Goal: Task Accomplishment & Management: Manage account settings

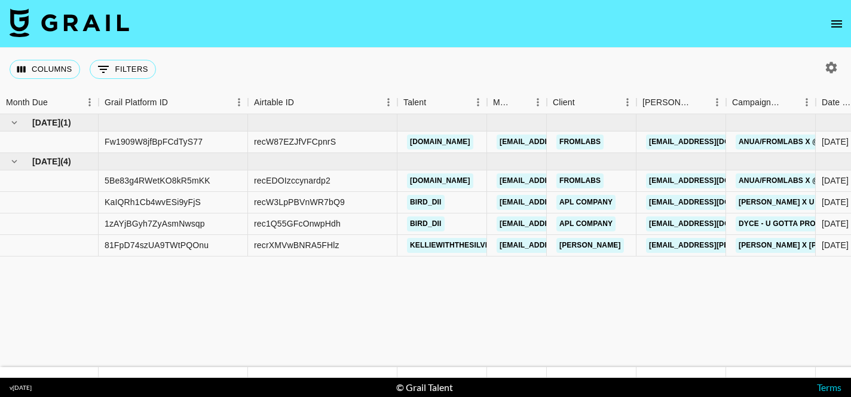
click at [837, 27] on icon "open drawer" at bounding box center [836, 24] width 14 height 14
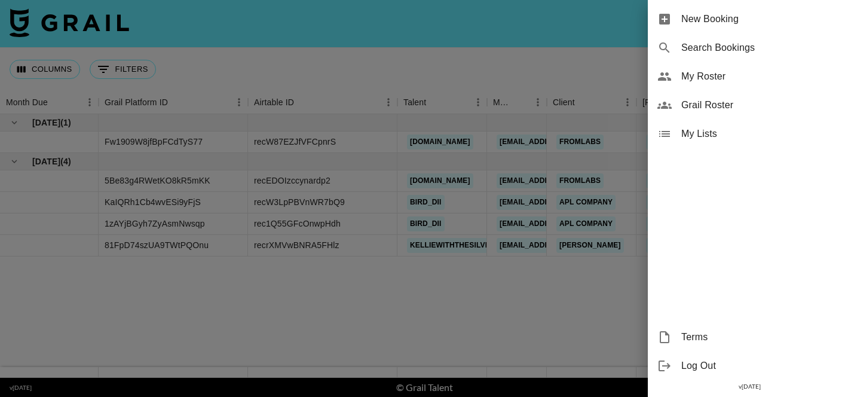
click at [688, 75] on span "My Roster" at bounding box center [761, 76] width 160 height 14
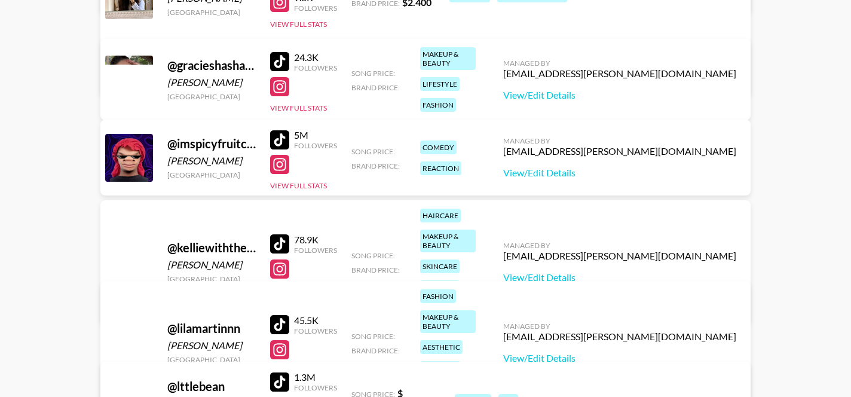
scroll to position [297, 0]
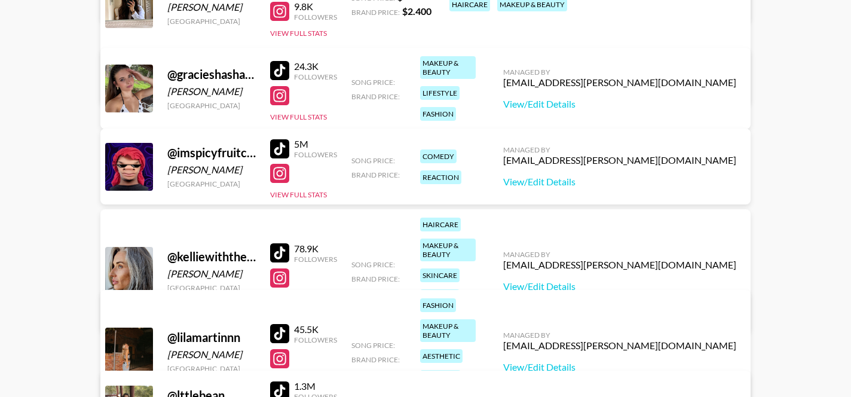
click at [284, 148] on div at bounding box center [279, 148] width 19 height 19
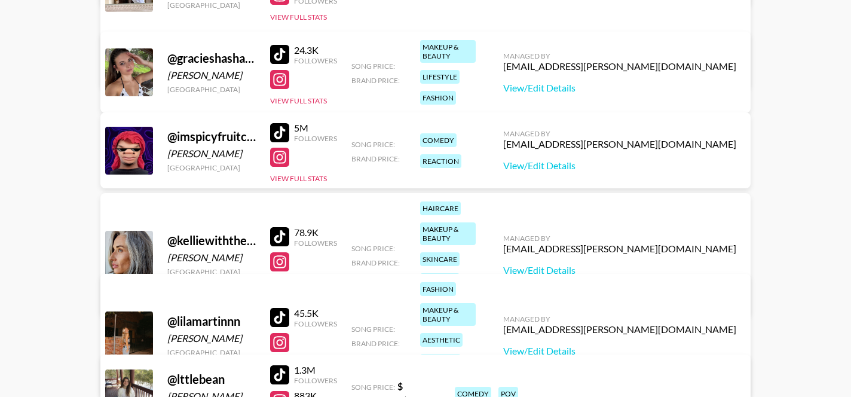
scroll to position [307, 0]
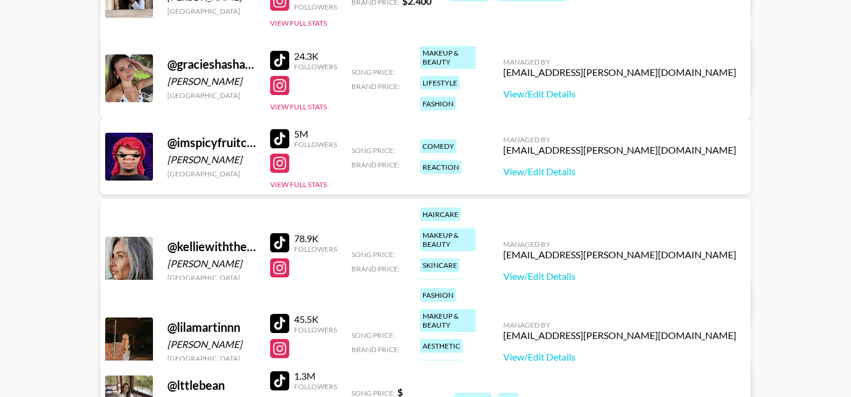
click at [124, 154] on div at bounding box center [129, 157] width 48 height 48
click at [627, 174] on link "View/Edit Details" at bounding box center [619, 171] width 233 height 12
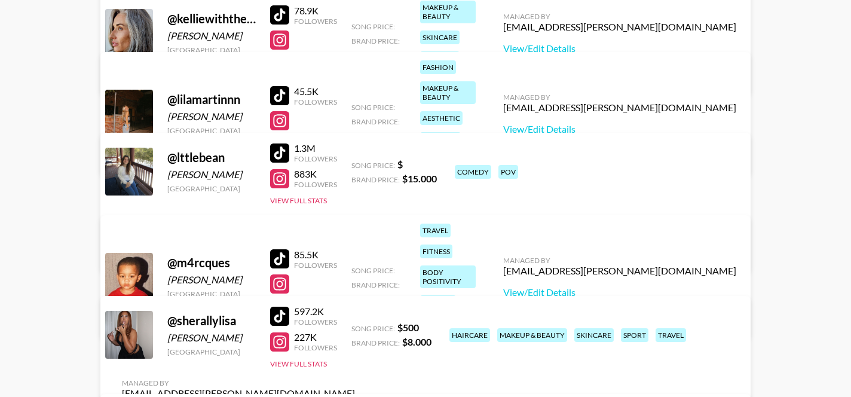
scroll to position [689, 0]
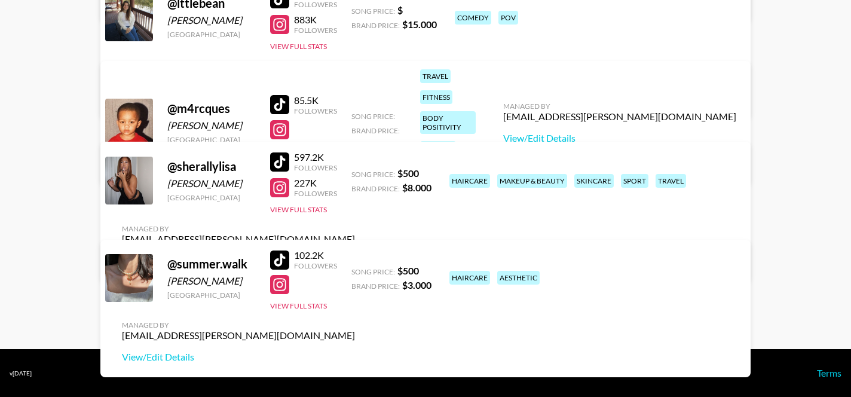
click at [280, 167] on div at bounding box center [279, 161] width 19 height 19
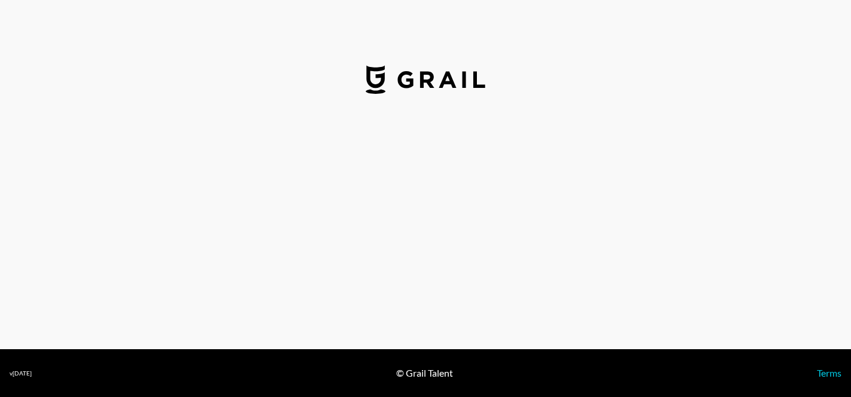
select select "USD"
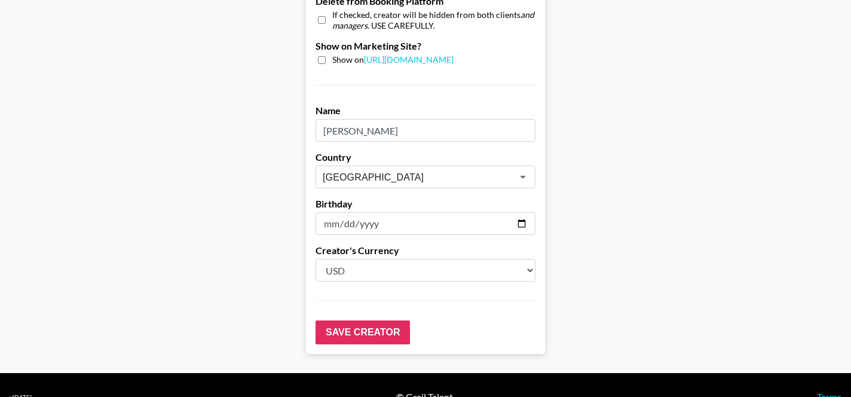
scroll to position [1224, 0]
